Goal: Transaction & Acquisition: Download file/media

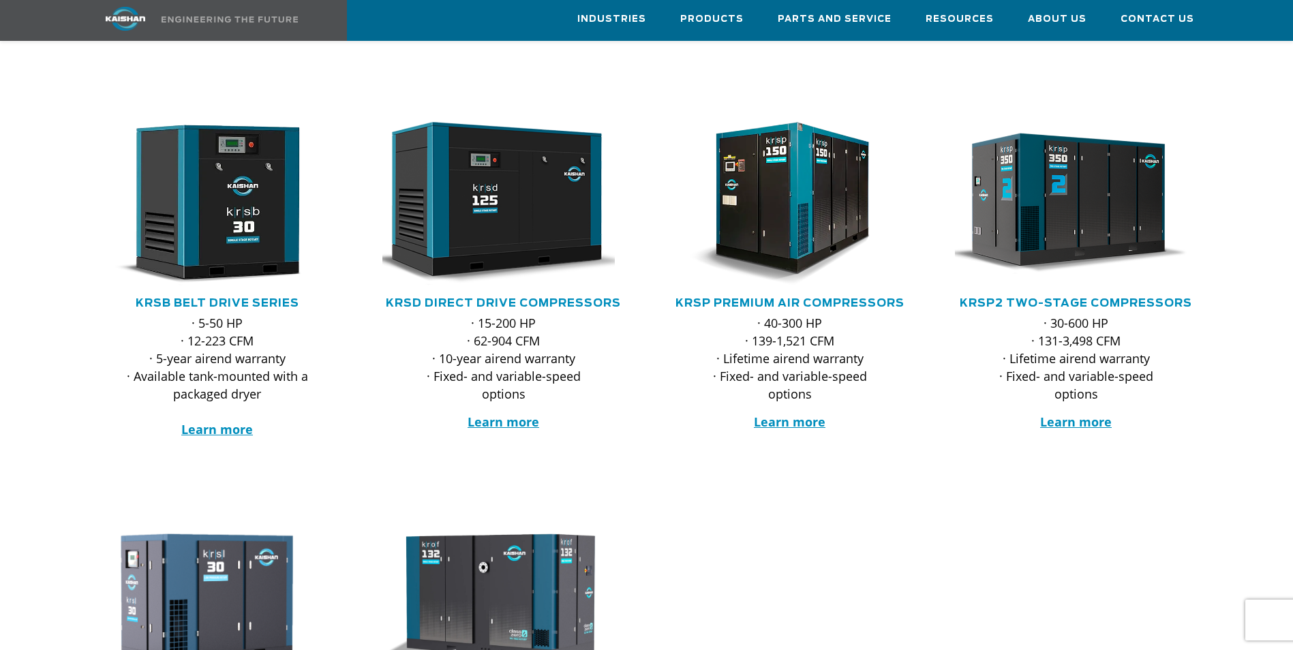
scroll to position [129, 0]
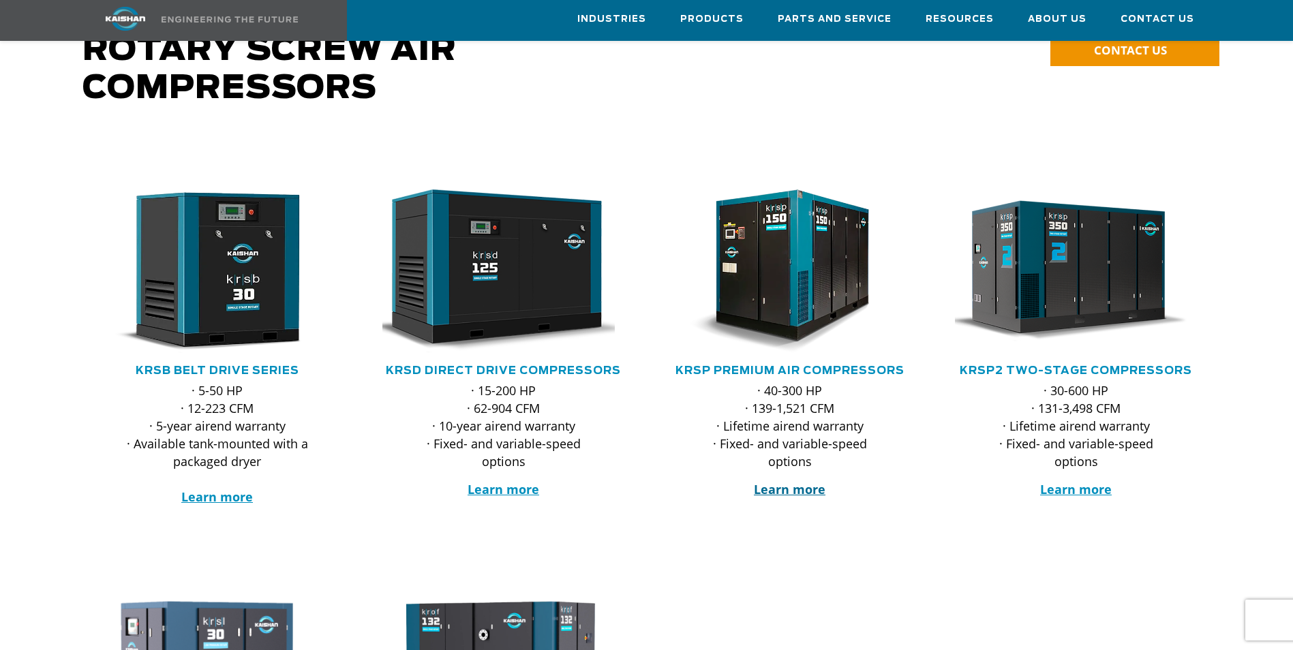
click at [779, 481] on strong "Learn more" at bounding box center [790, 489] width 72 height 16
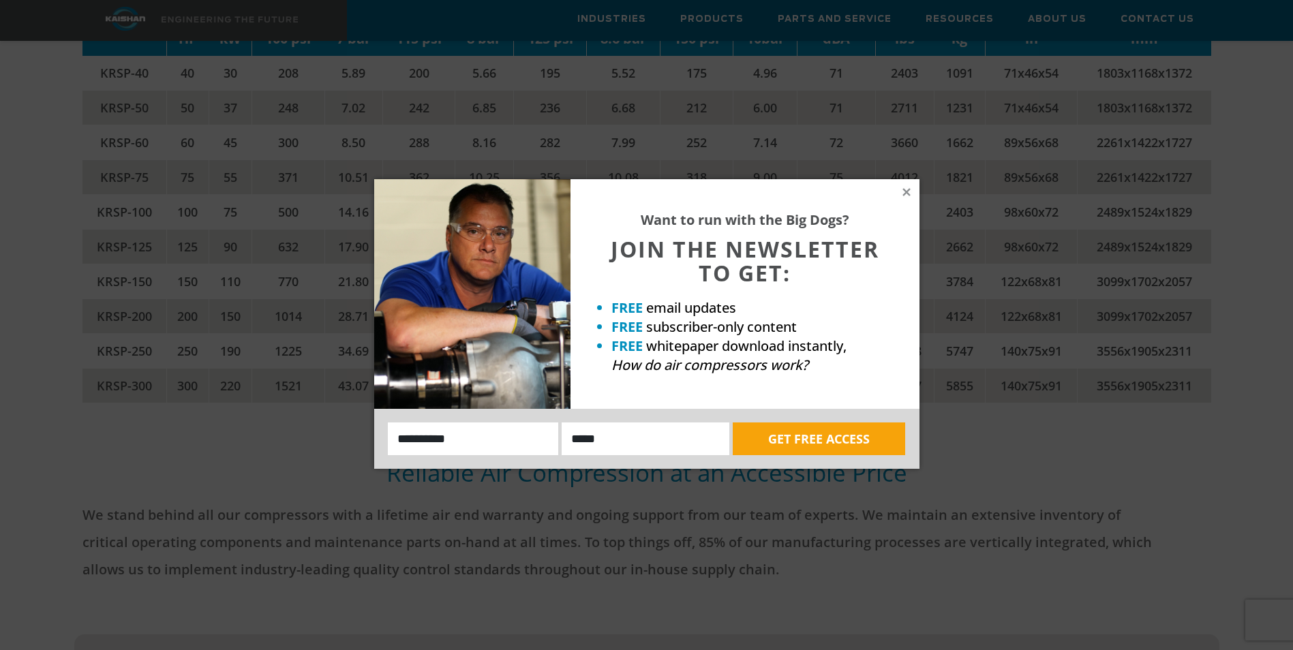
scroll to position [3109, 0]
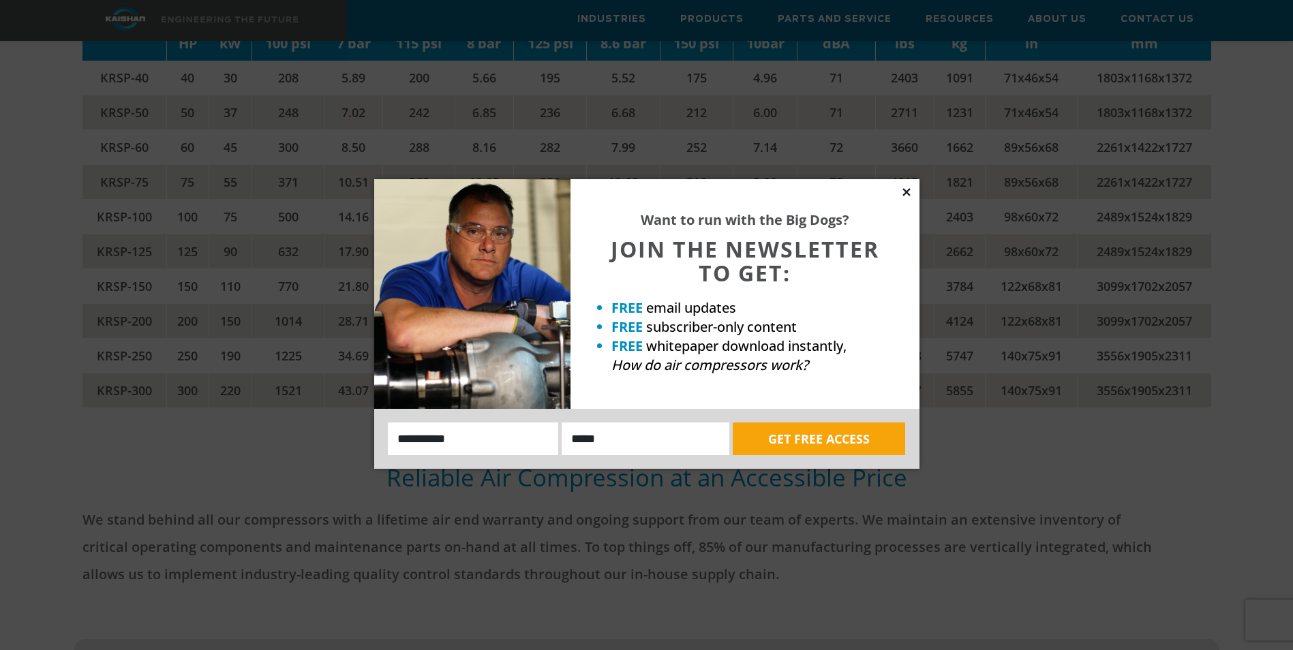
click at [906, 193] on icon at bounding box center [905, 191] width 7 height 7
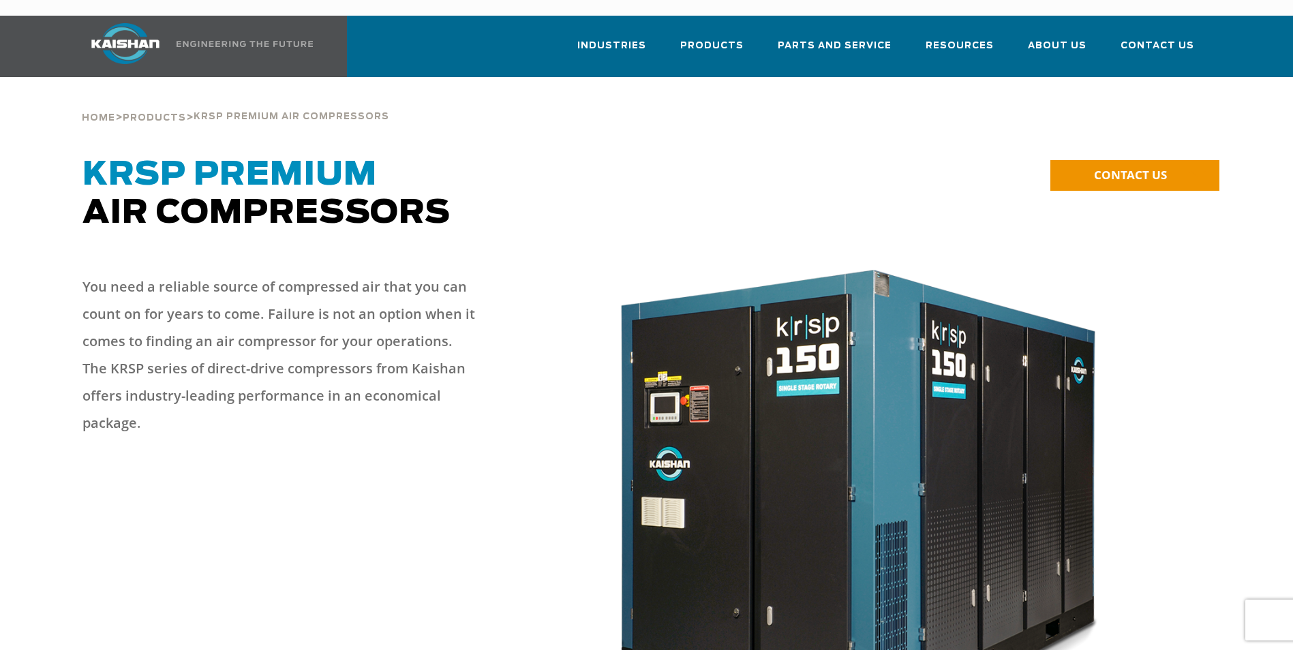
scroll to position [0, 0]
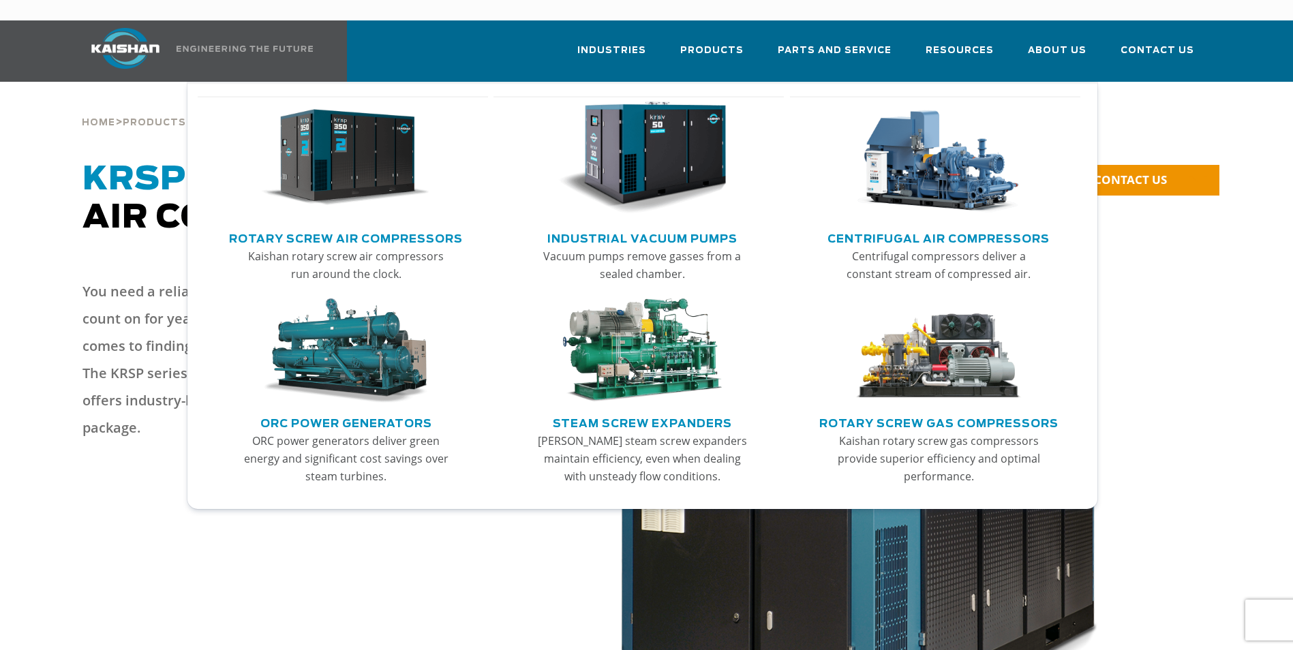
click at [336, 227] on link "Rotary Screw Air Compressors" at bounding box center [346, 237] width 234 height 20
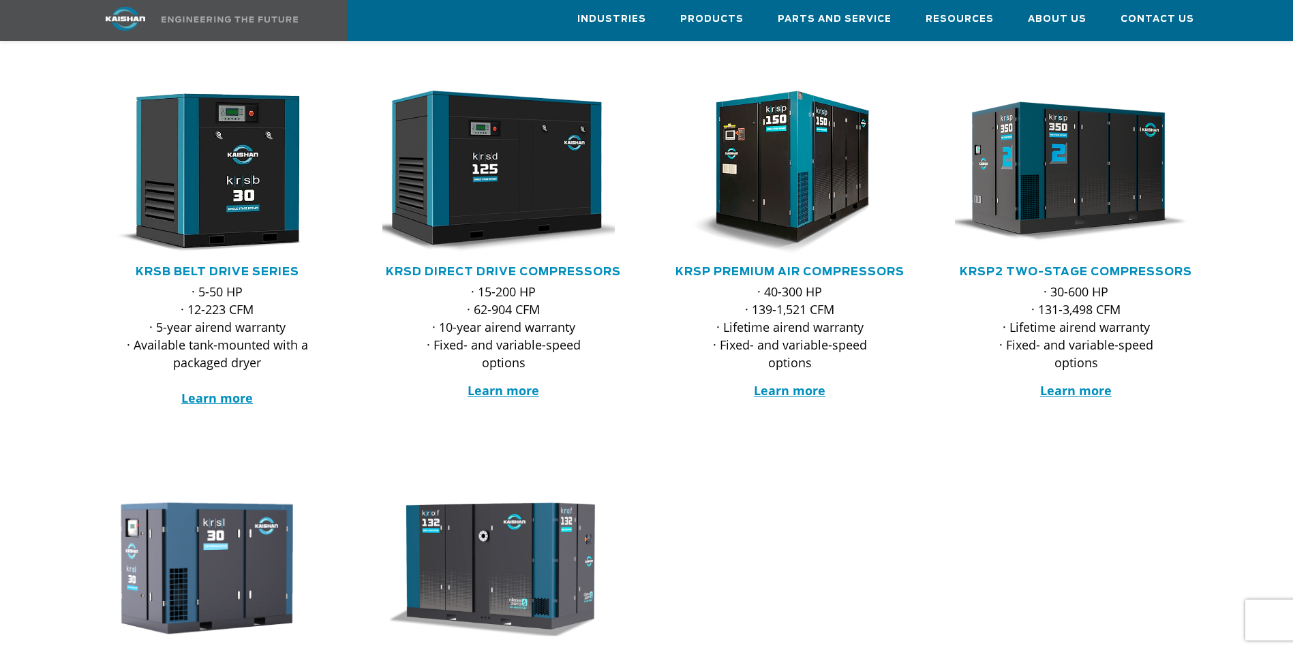
scroll to position [204, 0]
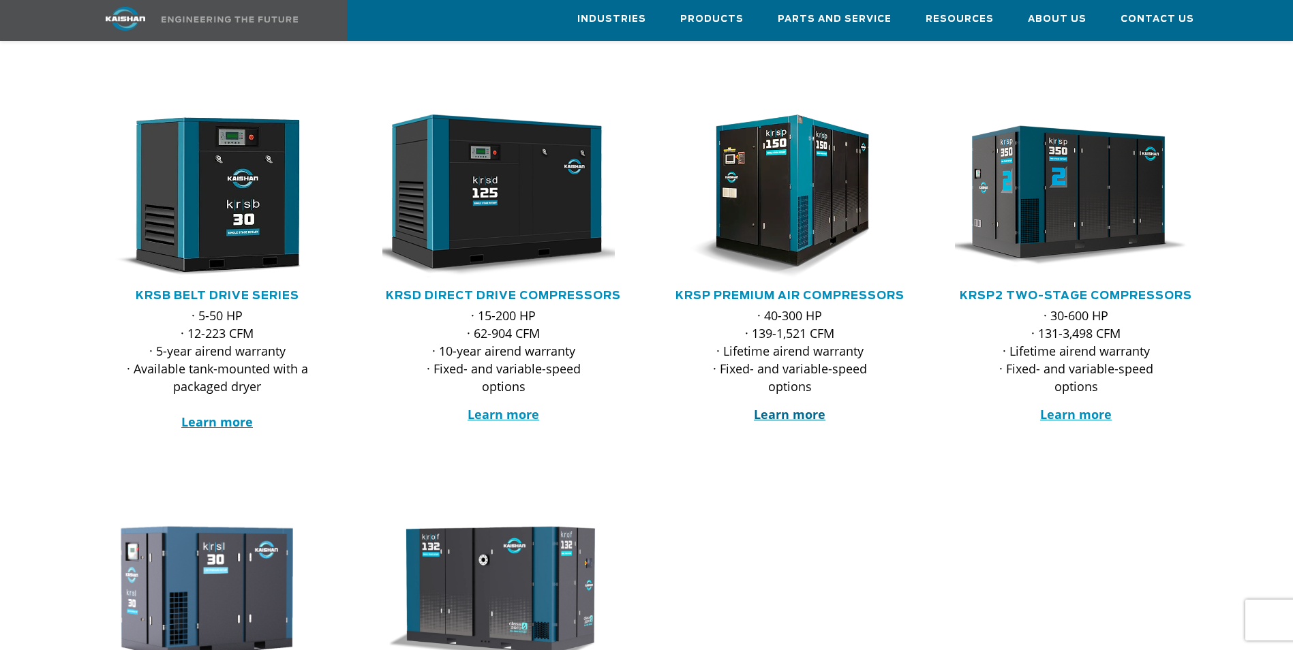
click at [797, 406] on strong "Learn more" at bounding box center [790, 414] width 72 height 16
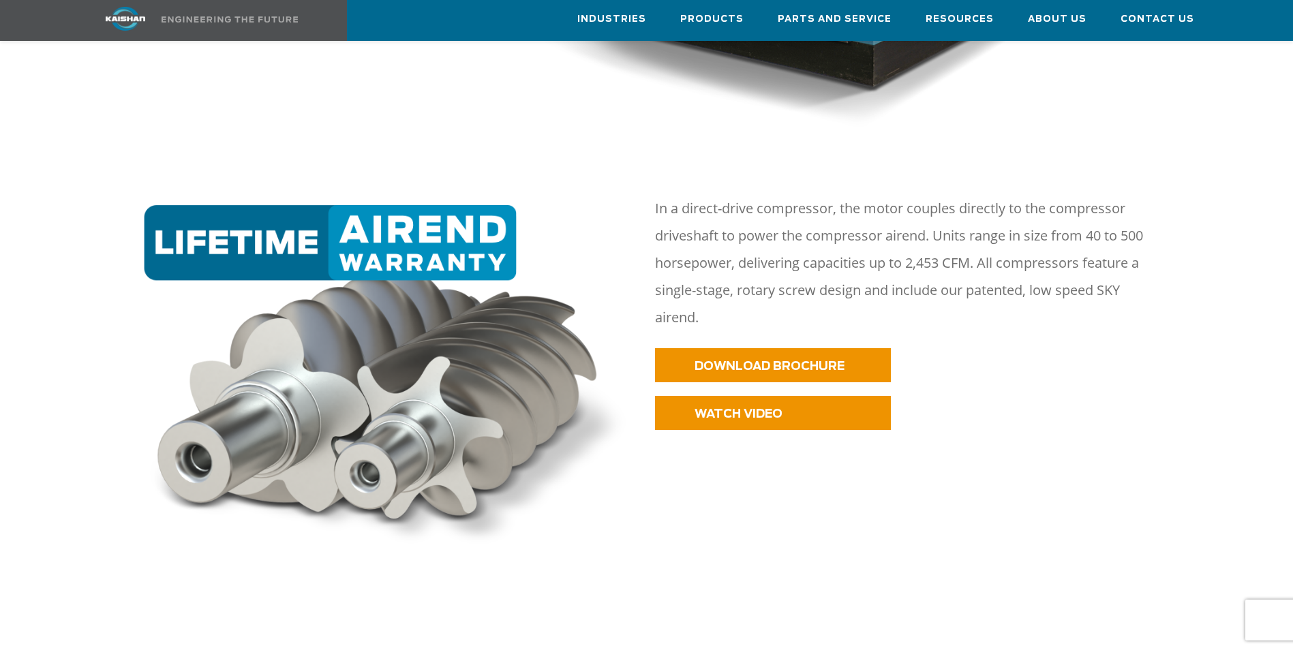
scroll to position [681, 0]
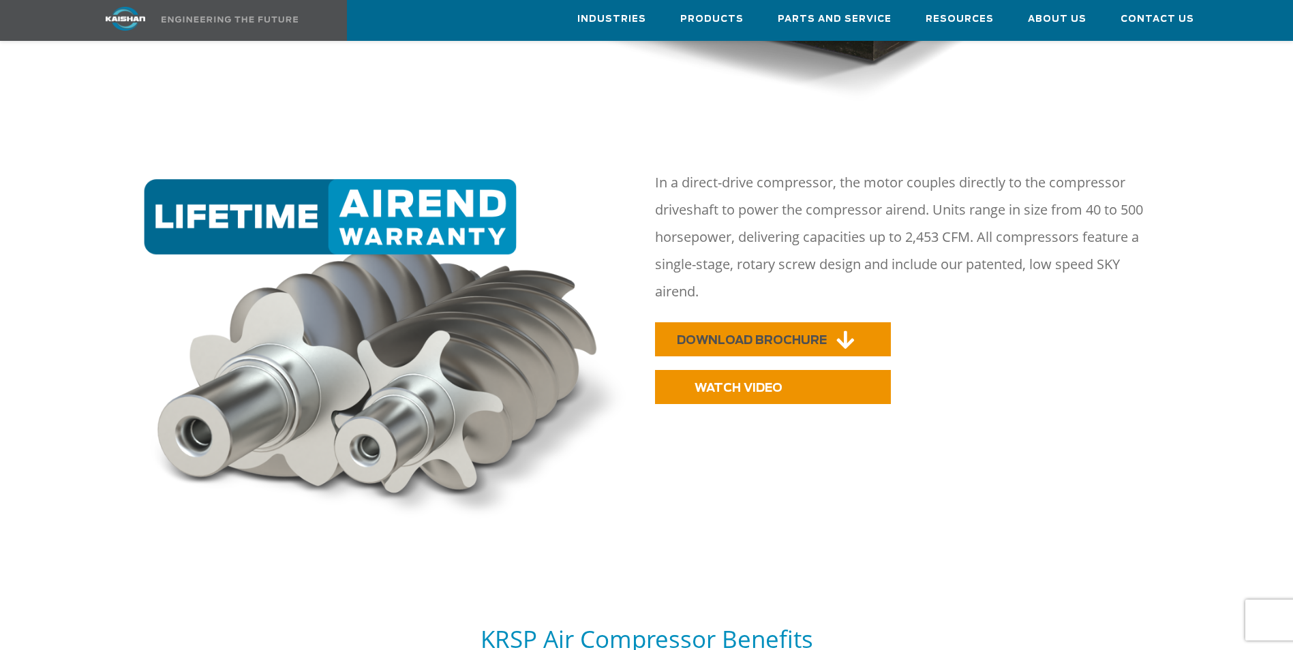
click at [806, 335] on span "DOWNLOAD BROCHURE" at bounding box center [752, 341] width 150 height 12
